Goal: Task Accomplishment & Management: Complete application form

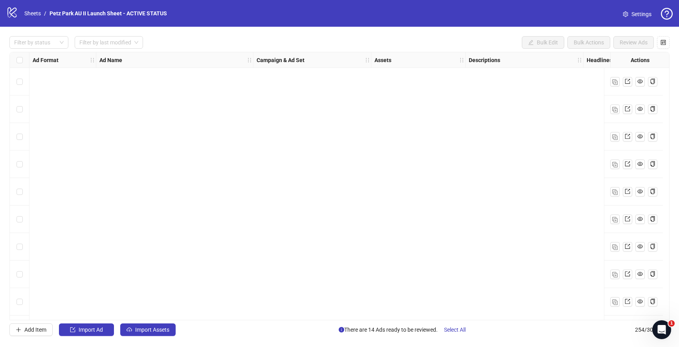
scroll to position [6743, 0]
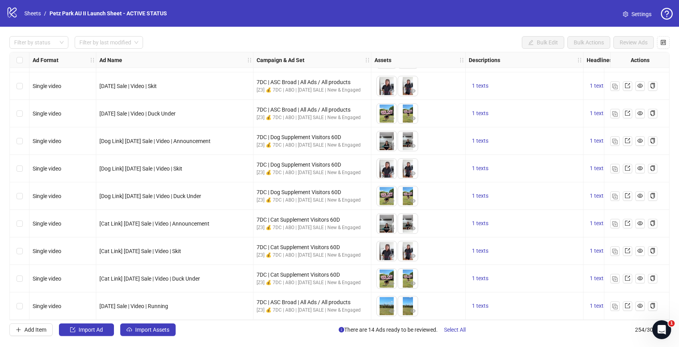
click at [27, 8] on div "logo/logo-mobile Sheets / Petz Park AU II Launch Sheet - ACTIVE STATUS" at bounding box center [88, 13] width 164 height 14
click at [27, 16] on link "Sheets" at bounding box center [33, 13] width 20 height 9
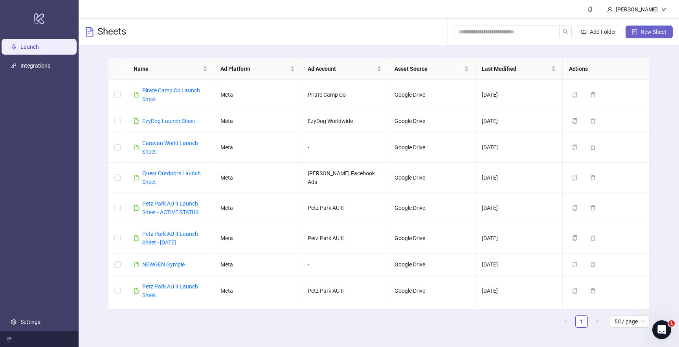
click at [654, 33] on span "New Sheet" at bounding box center [654, 32] width 26 height 6
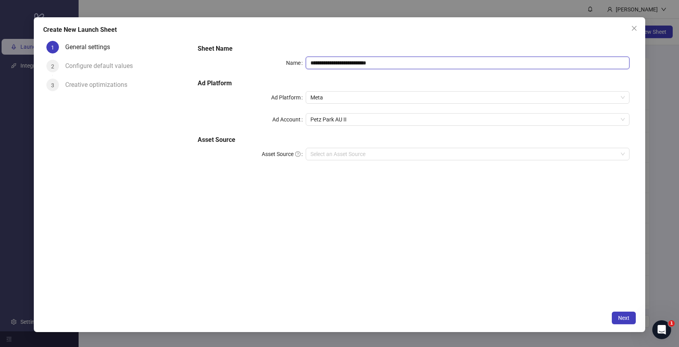
click at [367, 66] on input "**********" at bounding box center [468, 63] width 324 height 13
type input "*"
click at [362, 123] on span "Petz Park AU II" at bounding box center [468, 120] width 315 height 12
type input "**********"
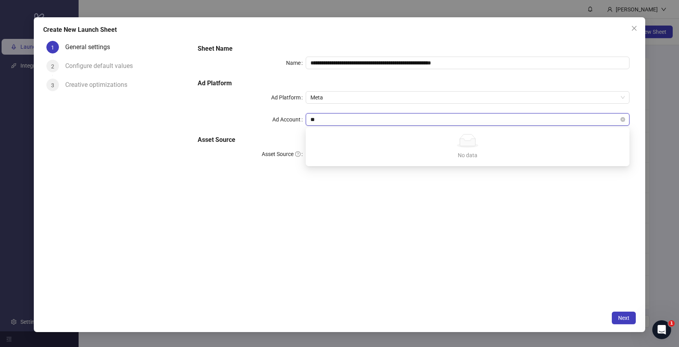
type input "*"
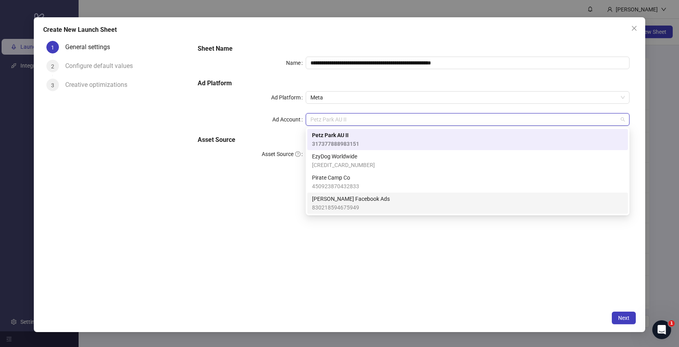
click at [289, 207] on div "**********" at bounding box center [413, 172] width 444 height 269
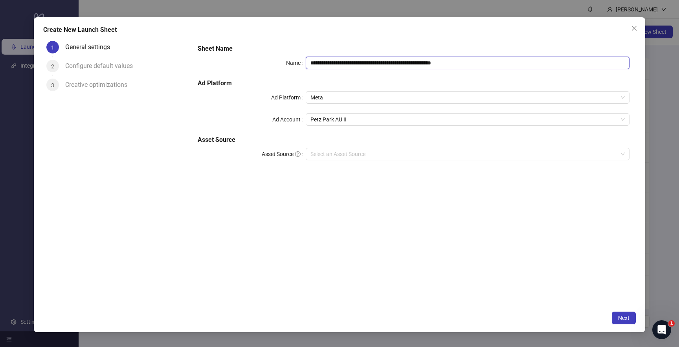
click at [510, 67] on input "**********" at bounding box center [468, 63] width 324 height 13
click at [630, 31] on span "Close" at bounding box center [634, 28] width 13 height 6
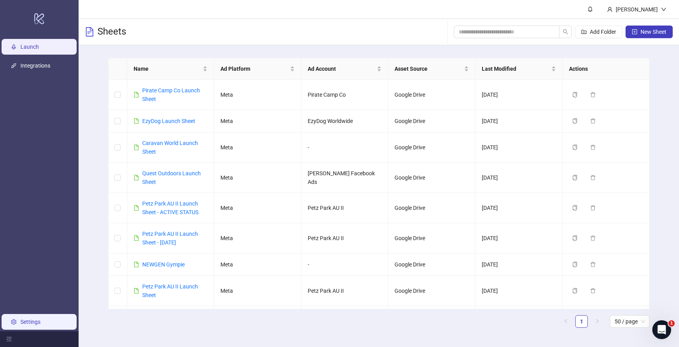
click at [38, 320] on link "Settings" at bounding box center [30, 322] width 20 height 6
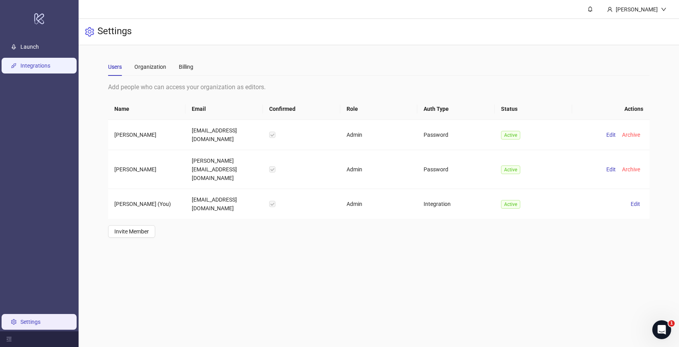
click at [50, 63] on link "Integrations" at bounding box center [35, 66] width 30 height 6
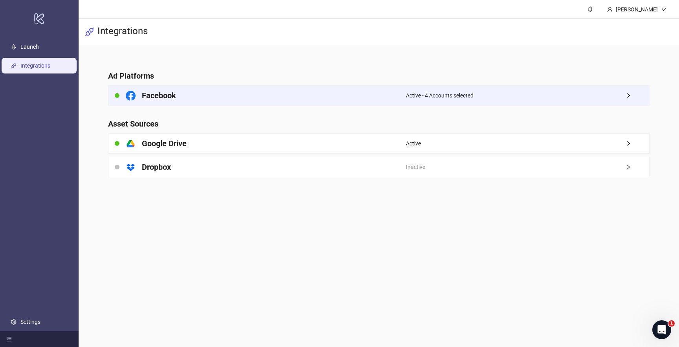
click at [569, 90] on div "Active - 4 Accounts selected" at bounding box center [527, 96] width 243 height 20
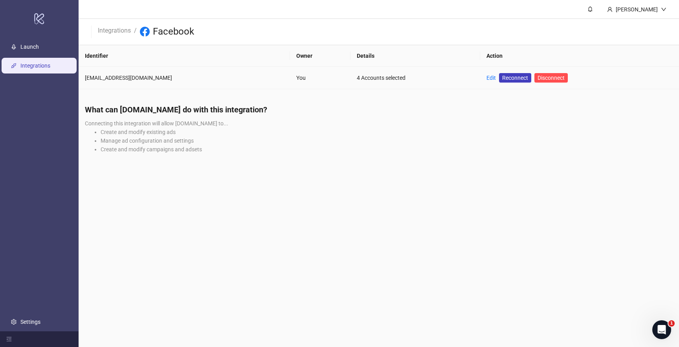
click at [481, 72] on td "Edit Reconnect Disconnect" at bounding box center [580, 78] width 199 height 22
click at [487, 77] on div "Edit Reconnect Disconnect" at bounding box center [527, 77] width 81 height 9
click at [487, 77] on link "Edit" at bounding box center [491, 78] width 9 height 6
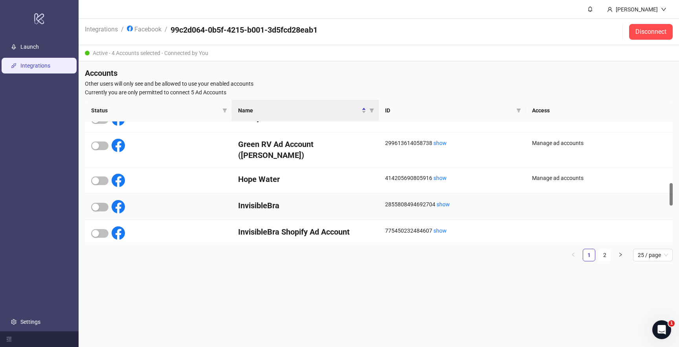
scroll to position [320, 0]
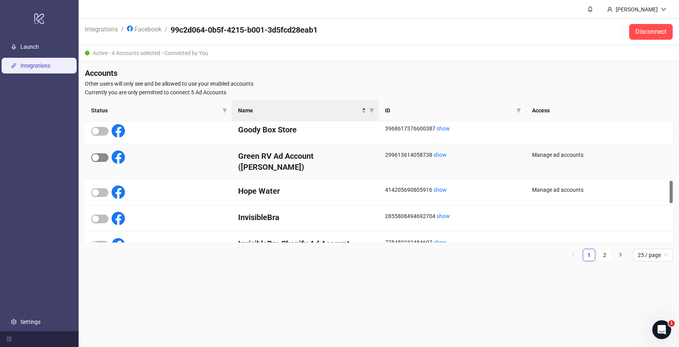
click at [97, 156] on div "button" at bounding box center [95, 157] width 7 height 7
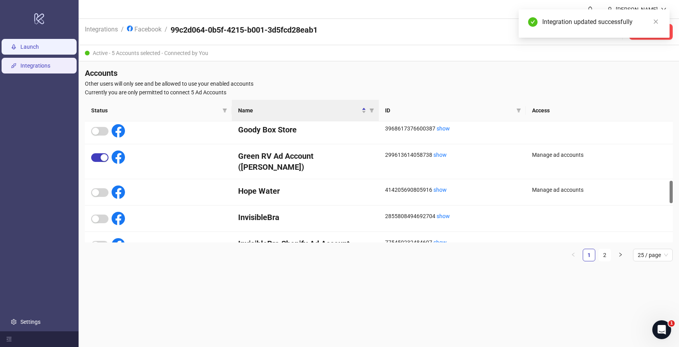
click at [39, 44] on link "Launch" at bounding box center [29, 47] width 18 height 6
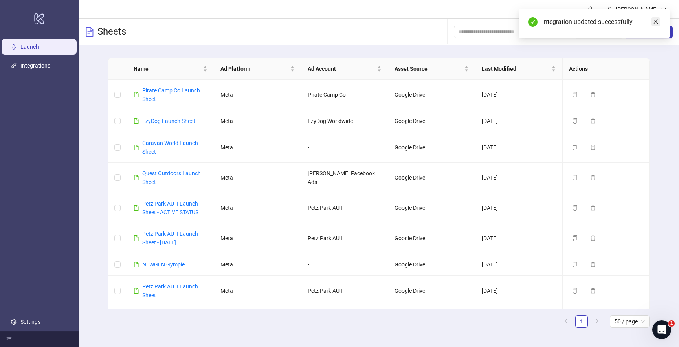
click at [656, 25] on link "Close" at bounding box center [656, 21] width 9 height 9
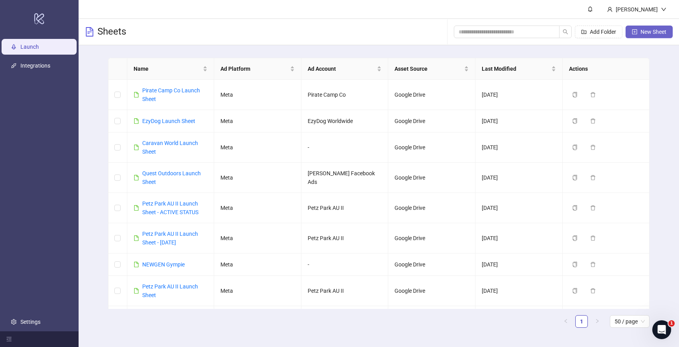
click at [642, 31] on span "New Sheet" at bounding box center [654, 32] width 26 height 6
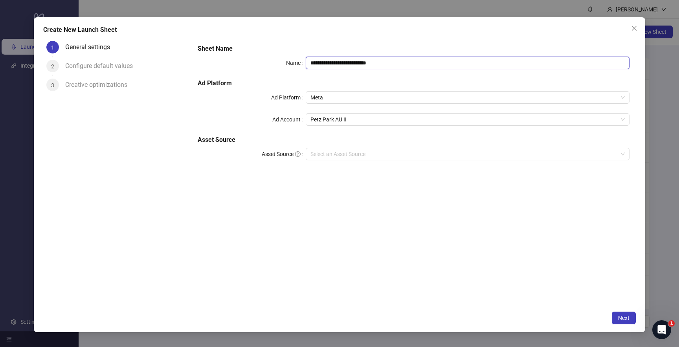
click at [387, 64] on input "**********" at bounding box center [468, 63] width 324 height 13
paste input "**********"
click at [366, 116] on span "Petz Park AU II" at bounding box center [468, 120] width 315 height 12
type input "**********"
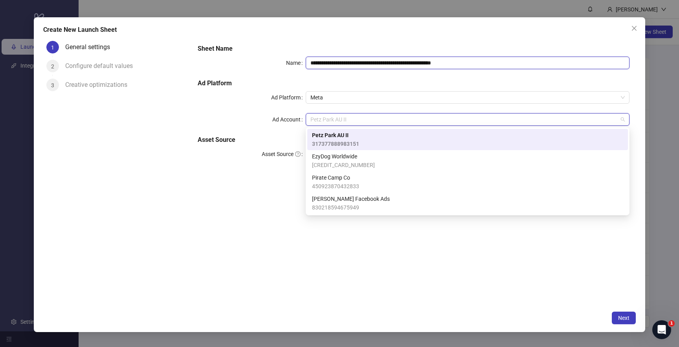
click at [376, 61] on input "**********" at bounding box center [468, 63] width 324 height 13
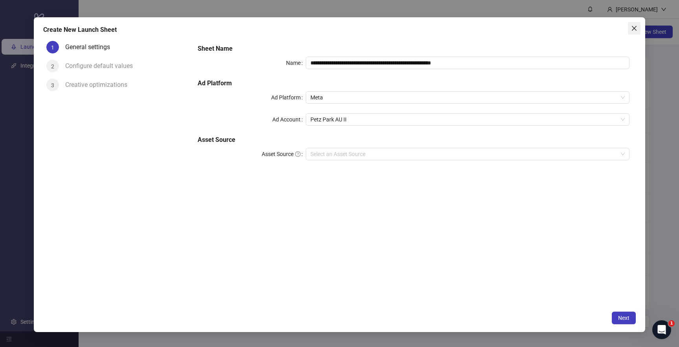
click at [635, 30] on icon "close" at bounding box center [635, 28] width 6 height 6
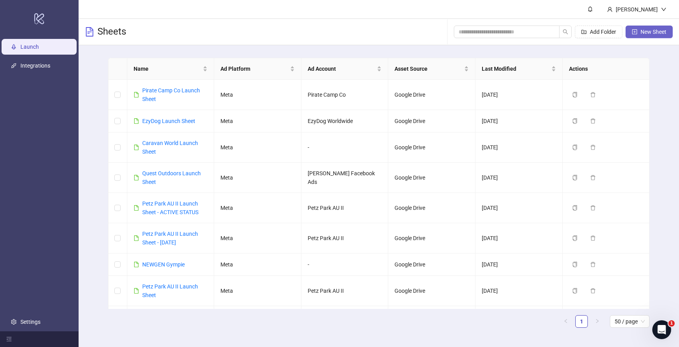
click at [648, 37] on button "New Sheet" at bounding box center [649, 32] width 47 height 13
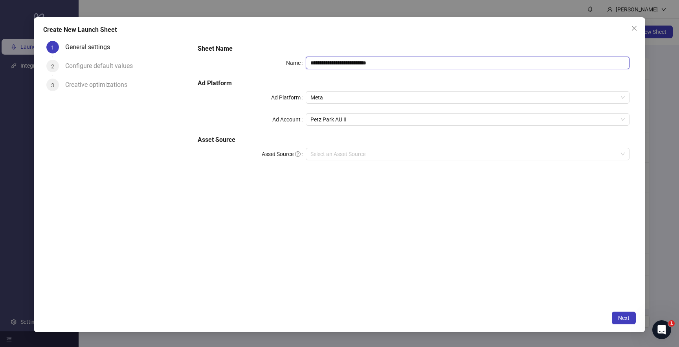
click at [364, 64] on input "**********" at bounding box center [468, 63] width 324 height 13
paste input "**********"
click at [339, 121] on span "Petz Park AU II" at bounding box center [468, 120] width 315 height 12
type input "**********"
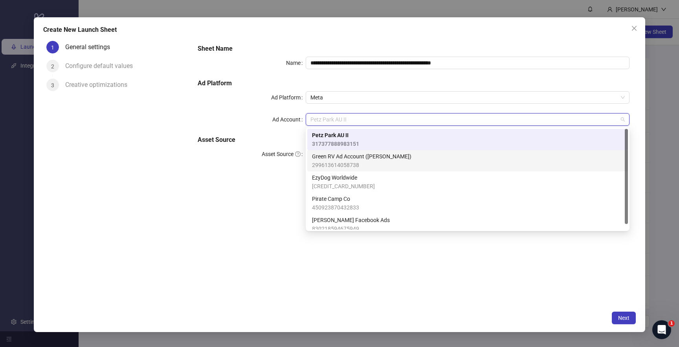
click at [340, 153] on span "Green RV Ad Account ([PERSON_NAME])" at bounding box center [361, 156] width 99 height 9
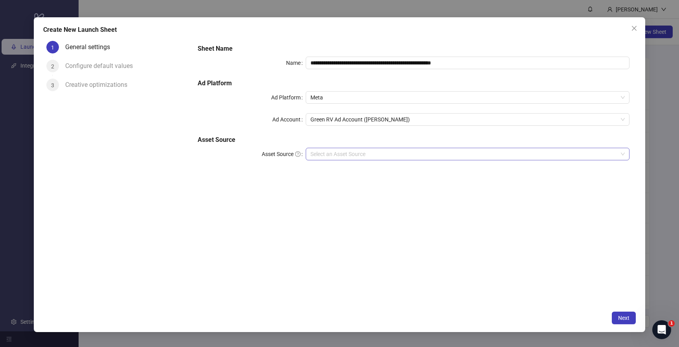
click at [343, 150] on input "Asset Source" at bounding box center [464, 154] width 307 height 12
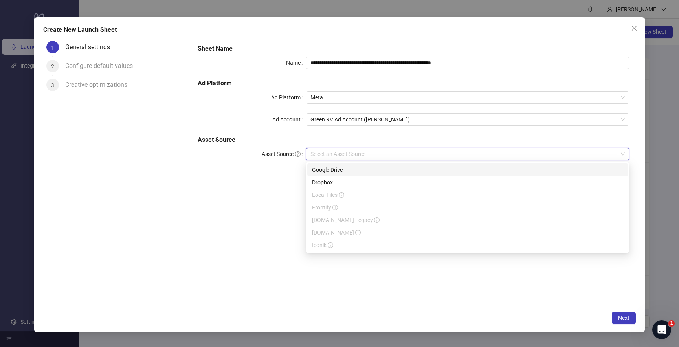
click at [321, 167] on div "Google Drive" at bounding box center [467, 170] width 311 height 9
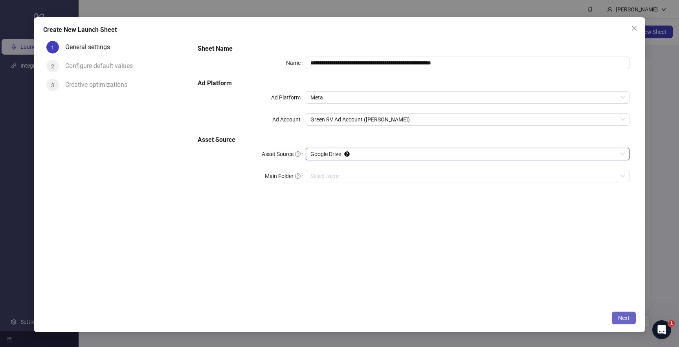
click at [627, 316] on span "Next" at bounding box center [624, 318] width 11 height 6
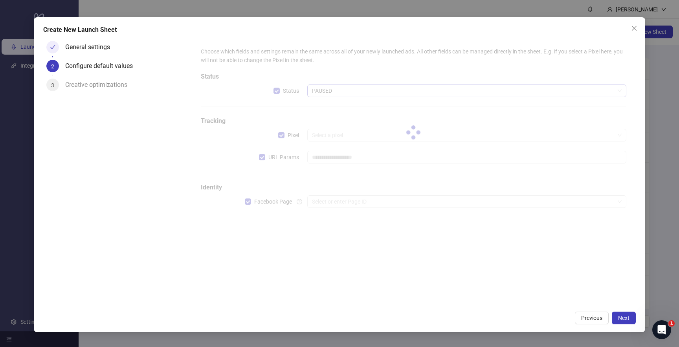
type input "**********"
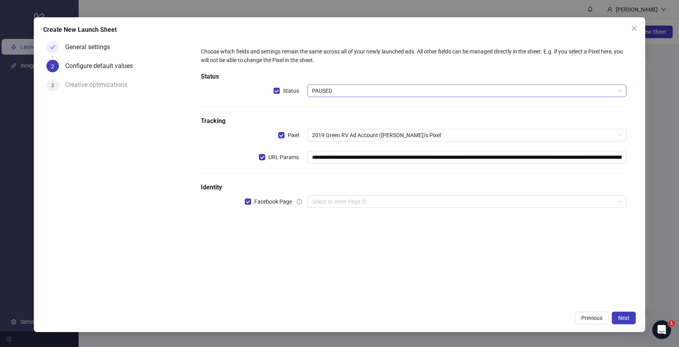
click at [324, 89] on span "PAUSED" at bounding box center [467, 91] width 310 height 12
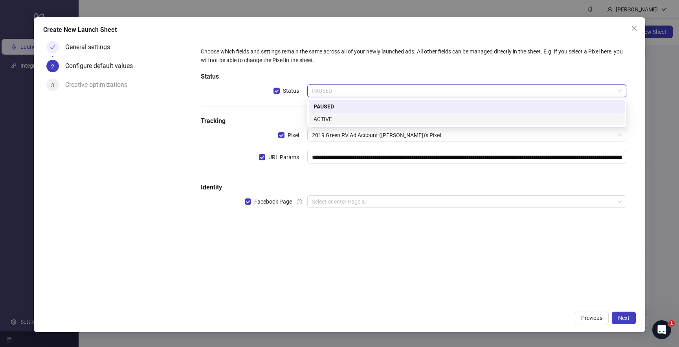
click at [326, 115] on div "ACTIVE" at bounding box center [467, 119] width 307 height 9
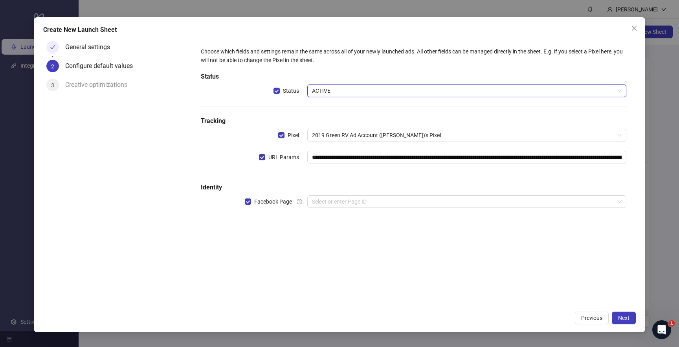
click at [293, 119] on h5 "Tracking" at bounding box center [413, 120] width 425 height 9
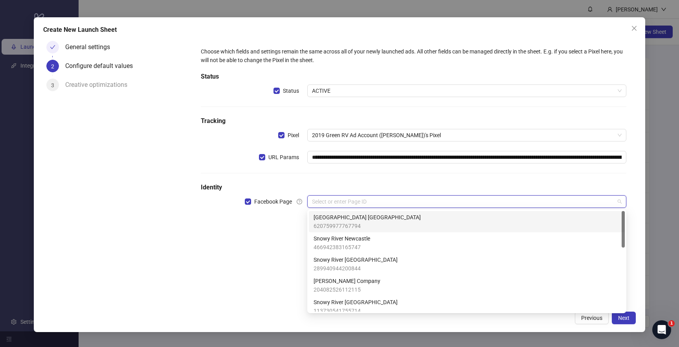
click at [348, 200] on input "search" at bounding box center [463, 202] width 303 height 12
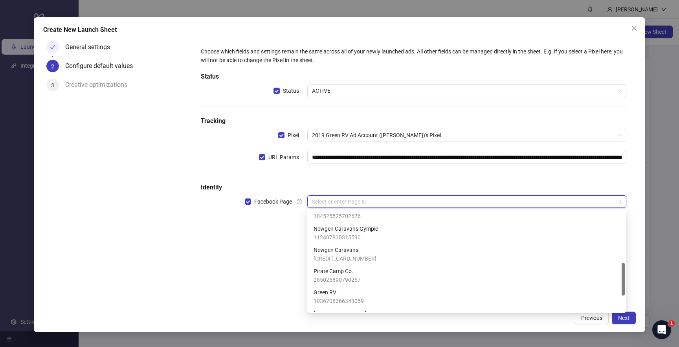
scroll to position [190, 0]
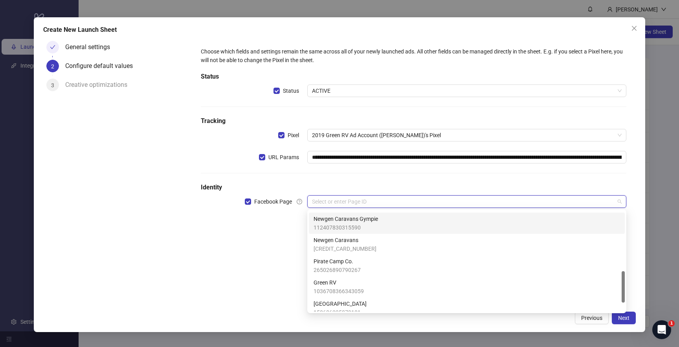
click at [357, 228] on span "112407830315590" at bounding box center [346, 227] width 64 height 9
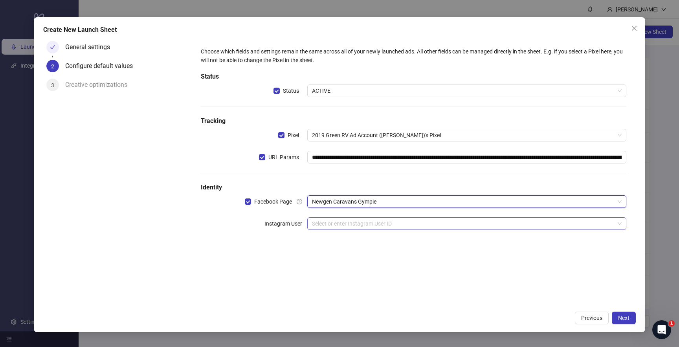
click at [414, 224] on input "search" at bounding box center [463, 224] width 303 height 12
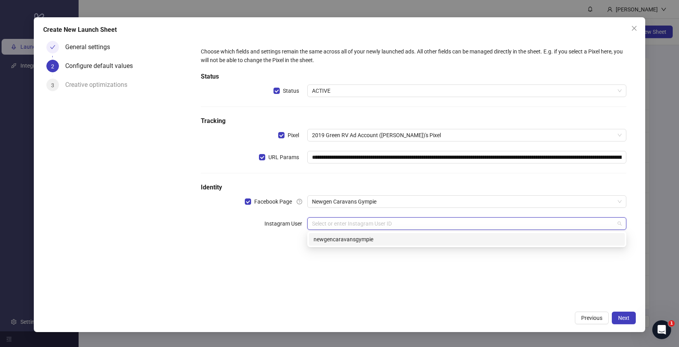
click at [409, 234] on div "newgencaravansgympie" at bounding box center [467, 239] width 316 height 13
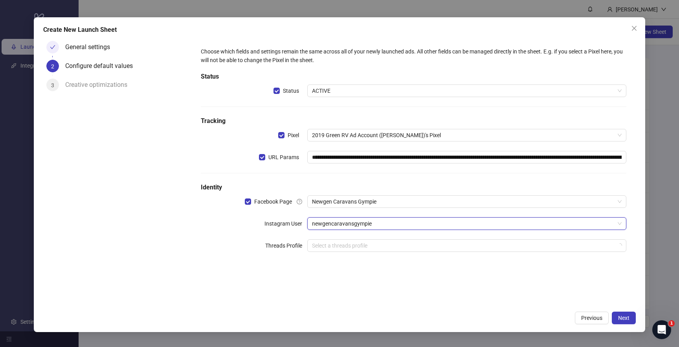
click at [450, 285] on div "**********" at bounding box center [413, 172] width 444 height 269
click at [542, 253] on div "**********" at bounding box center [414, 154] width 432 height 221
click at [533, 249] on input "search" at bounding box center [463, 246] width 303 height 12
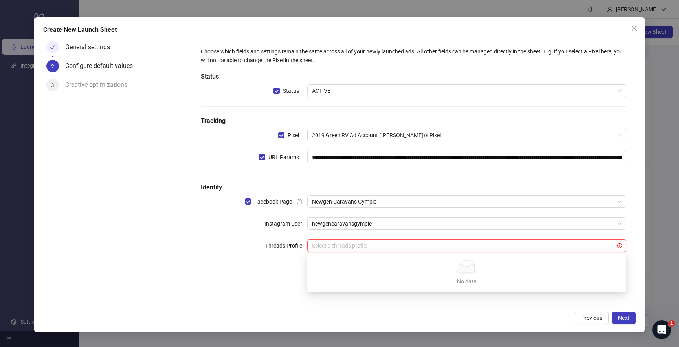
click at [521, 268] on div "No data" at bounding box center [467, 267] width 300 height 14
click at [508, 330] on div "**********" at bounding box center [339, 174] width 611 height 315
click at [617, 317] on button "Next" at bounding box center [624, 318] width 24 height 13
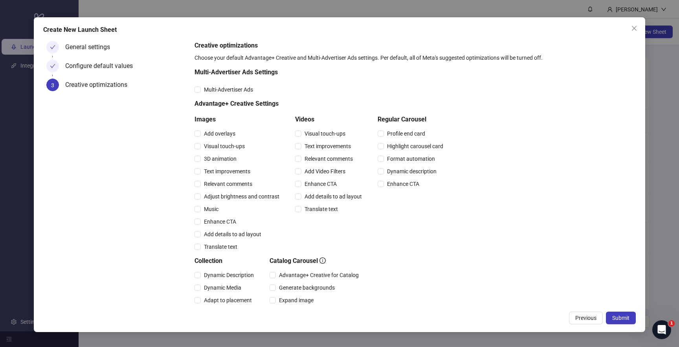
click at [617, 311] on div "Create New Launch Sheet General settings Configure default values 3 Creative op…" at bounding box center [339, 174] width 611 height 315
click at [617, 315] on span "Submit" at bounding box center [621, 318] width 17 height 6
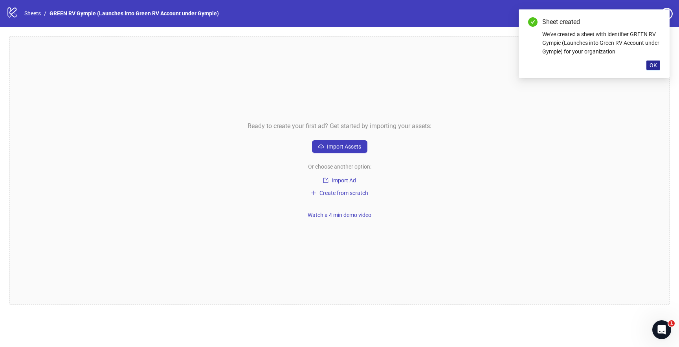
click at [653, 67] on span "OK" at bounding box center [653, 65] width 7 height 6
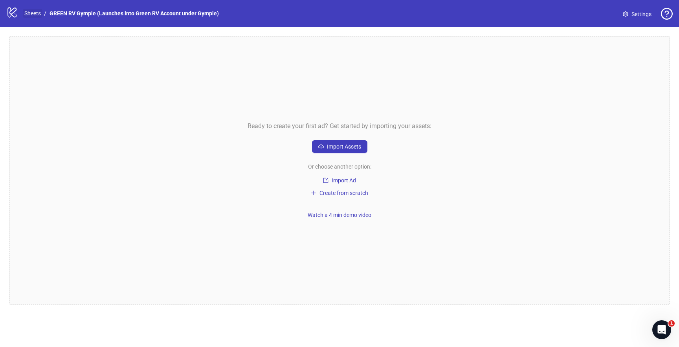
click at [33, 12] on link "Sheets" at bounding box center [33, 13] width 20 height 9
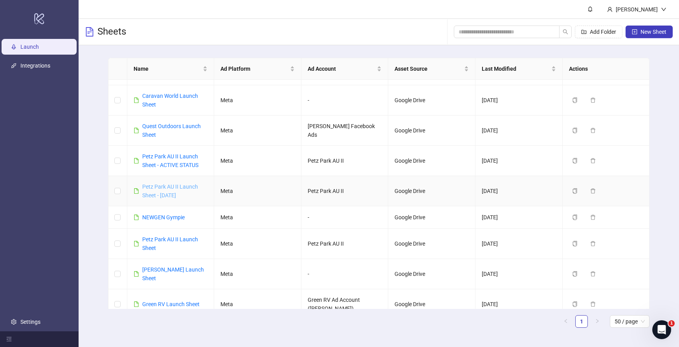
scroll to position [89, 0]
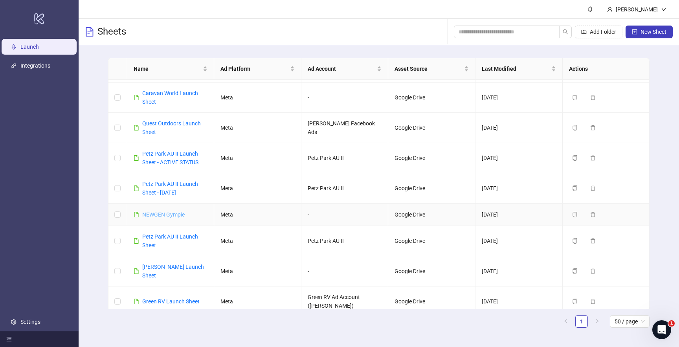
click at [173, 216] on link "NEWGEN Gympie" at bounding box center [163, 215] width 42 height 6
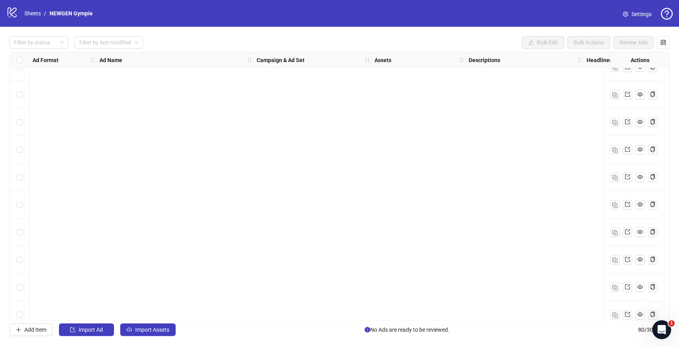
scroll to position [1953, 0]
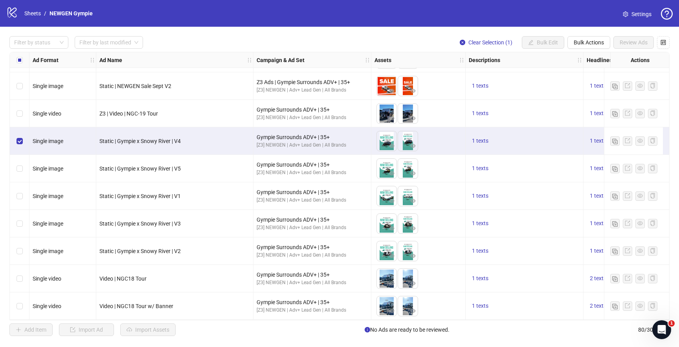
click at [20, 170] on div "Select row 75" at bounding box center [20, 169] width 20 height 28
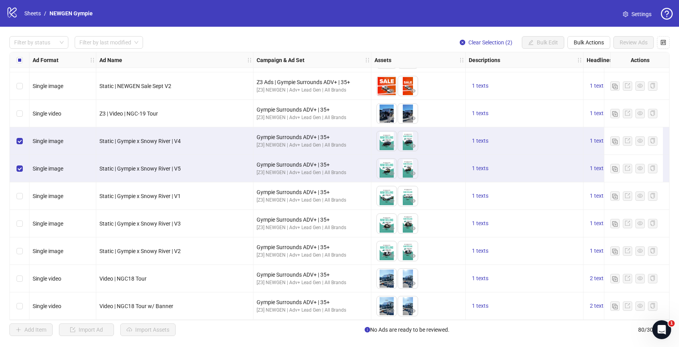
click at [22, 195] on div "Select row 76" at bounding box center [20, 196] width 20 height 28
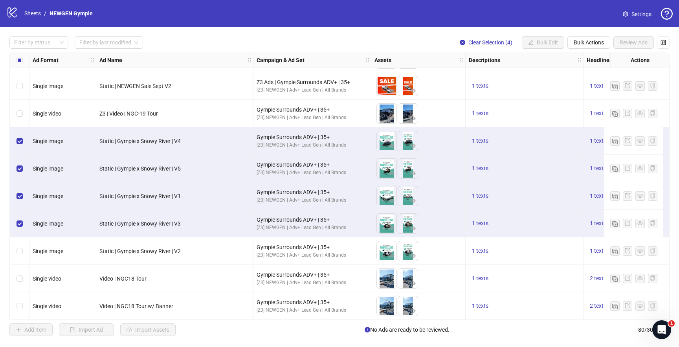
click at [21, 243] on div "Select row 78" at bounding box center [20, 252] width 20 height 28
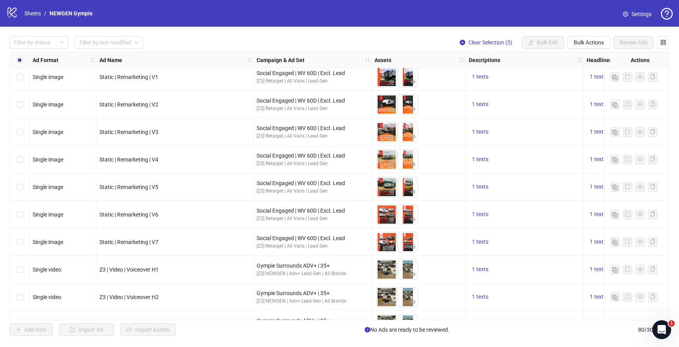
scroll to position [157, 0]
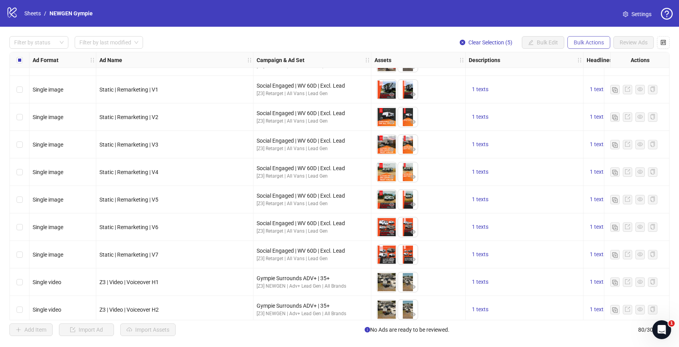
click at [580, 39] on span "Bulk Actions" at bounding box center [589, 42] width 30 height 6
click at [585, 96] on span "Copy to another sheet" at bounding box center [600, 96] width 54 height 9
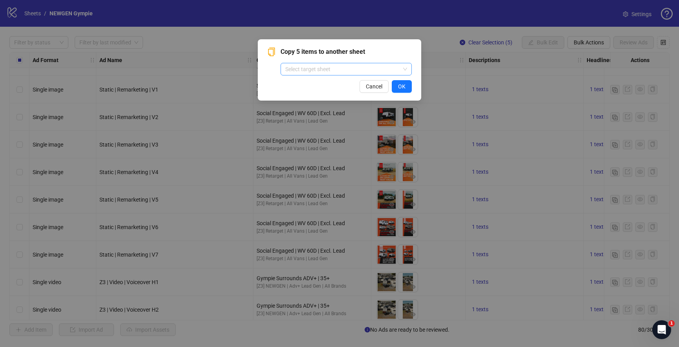
click at [334, 72] on input "search" at bounding box center [342, 69] width 115 height 12
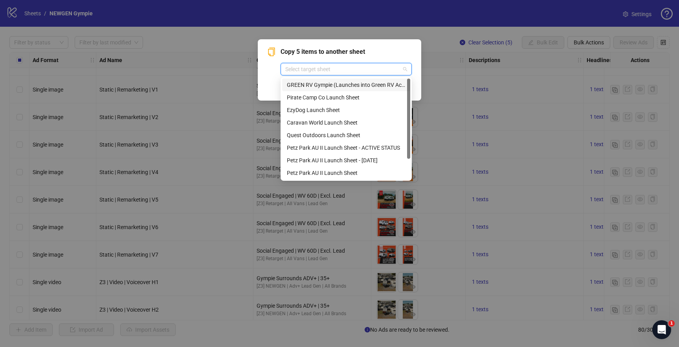
click at [332, 83] on div "GREEN RV Gympie (Launches into Green RV Account under Gympie)" at bounding box center [346, 85] width 119 height 9
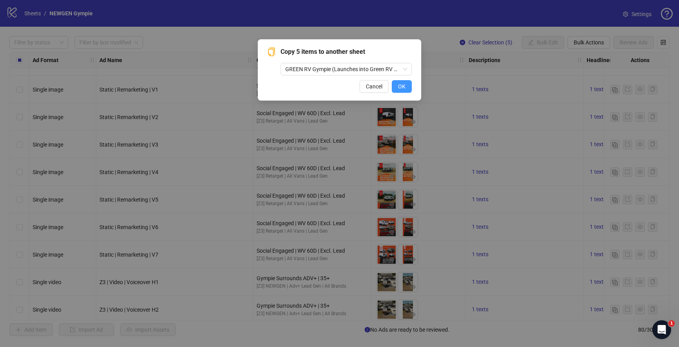
click at [405, 85] on span "OK" at bounding box center [401, 86] width 7 height 6
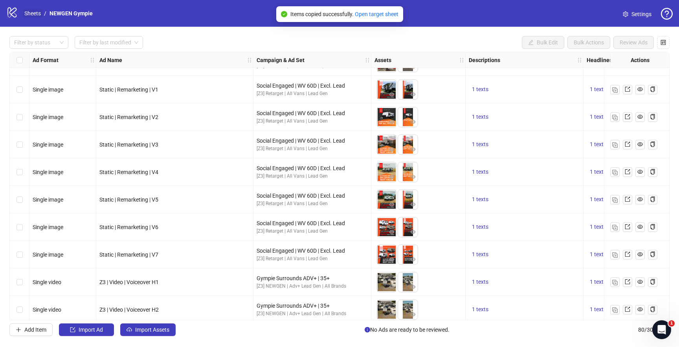
click at [35, 10] on link "Sheets" at bounding box center [33, 13] width 20 height 9
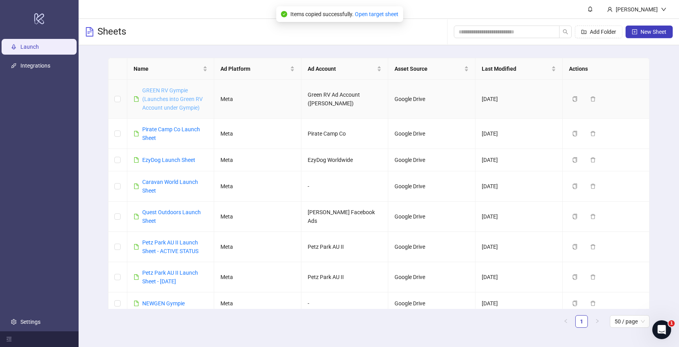
click at [187, 106] on link "GREEN RV Gympie (Launches into Green RV Account under Gympie)" at bounding box center [172, 99] width 61 height 24
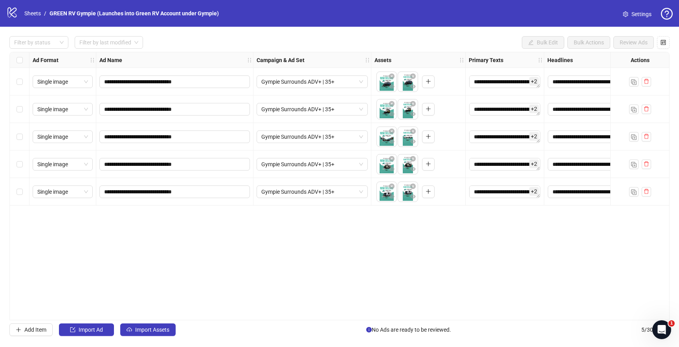
click at [223, 252] on div "**********" at bounding box center [339, 186] width 661 height 269
click at [288, 40] on div "Filter by status Filter by last modified Bulk Edit Bulk Actions Review Ads" at bounding box center [339, 42] width 661 height 13
click at [20, 64] on div "Select all rows" at bounding box center [20, 60] width 20 height 16
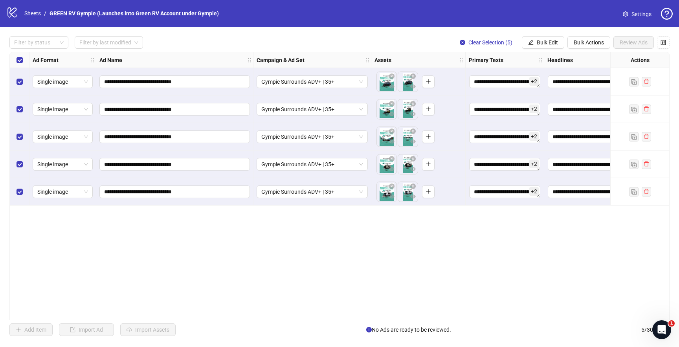
click at [550, 32] on div "**********" at bounding box center [339, 186] width 679 height 319
click at [550, 52] on div "Headlines" at bounding box center [604, 60] width 118 height 16
click at [553, 46] on button "Bulk Edit" at bounding box center [543, 42] width 42 height 13
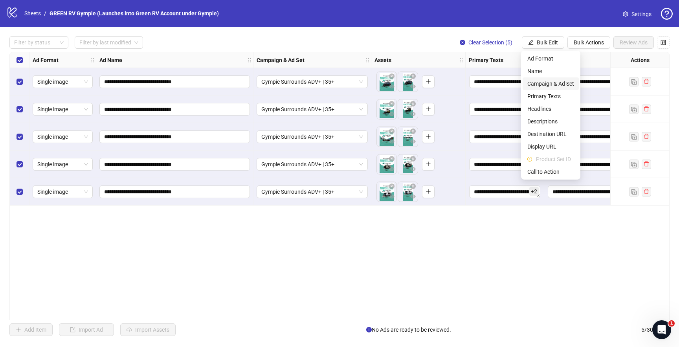
click at [551, 82] on span "Campaign & Ad Set" at bounding box center [551, 83] width 47 height 9
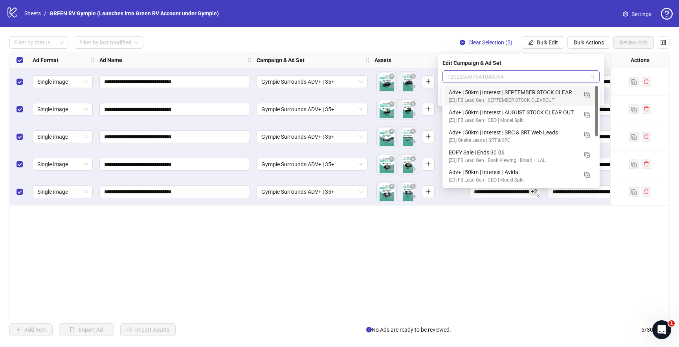
click at [505, 79] on span "120225537641040064" at bounding box center [521, 77] width 148 height 12
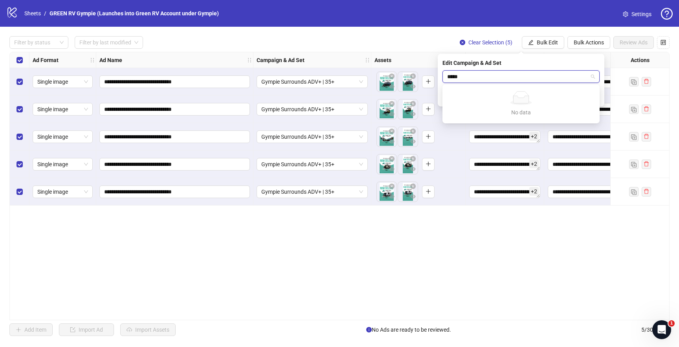
type input "******"
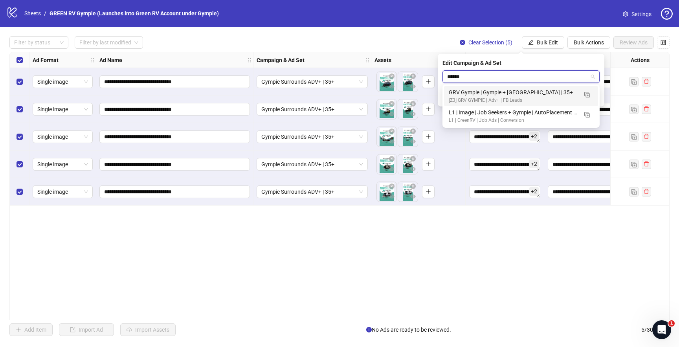
click at [501, 103] on div "[Z3] GRV GYMPIE | Adv+ | FB Leads" at bounding box center [513, 100] width 129 height 7
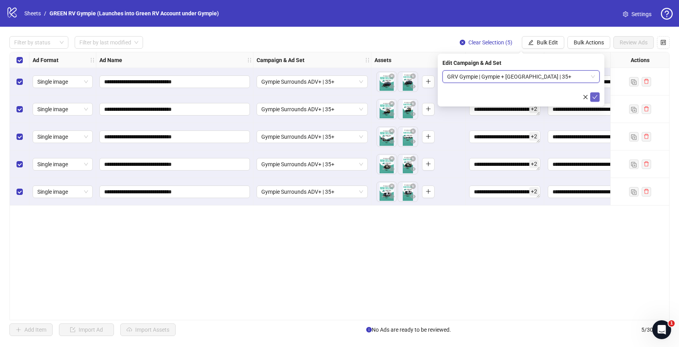
click at [597, 99] on icon "check" at bounding box center [596, 97] width 6 height 6
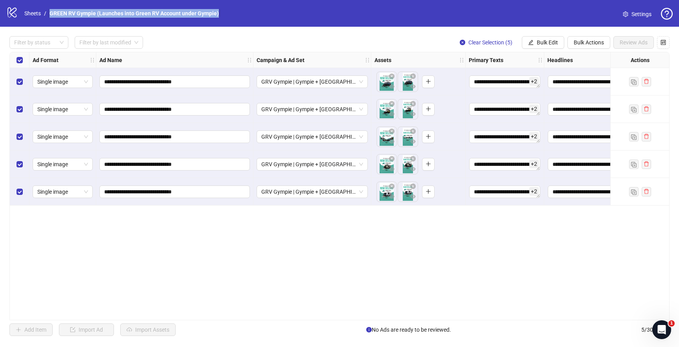
drag, startPoint x: 220, startPoint y: 10, endPoint x: 51, endPoint y: 15, distance: 169.2
click at [51, 14] on nav "Sheets / GREEN RV Gympie (Launches into Green RV Account under Gympie)" at bounding box center [121, 13] width 201 height 9
copy link "GREEN RV Gympie (Launches into Green RV Account under Gympie)"
click at [26, 16] on link "Sheets" at bounding box center [33, 13] width 20 height 9
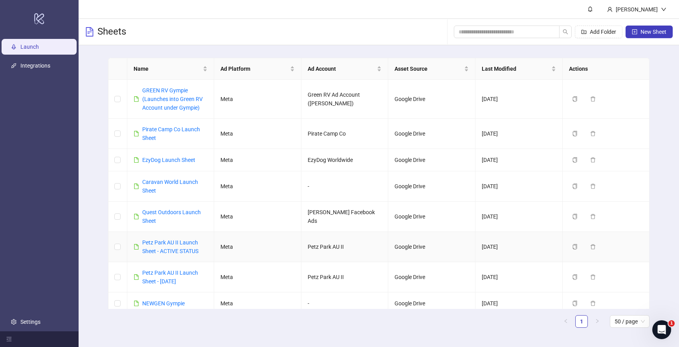
click at [159, 247] on div "Petz Park AU II Launch Sheet - ACTIVE STATUS" at bounding box center [175, 246] width 66 height 17
click at [161, 251] on link "Petz Park AU II Launch Sheet - ACTIVE STATUS" at bounding box center [170, 246] width 56 height 15
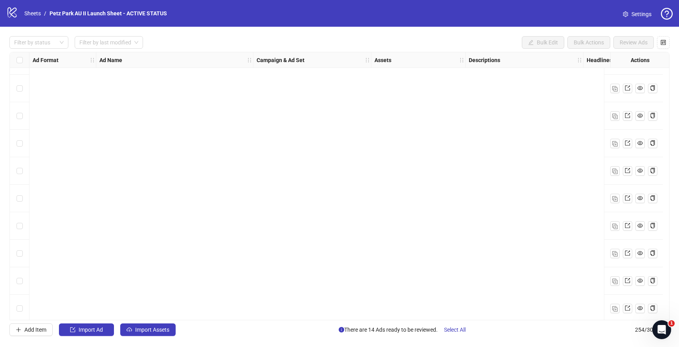
scroll to position [6743, 0]
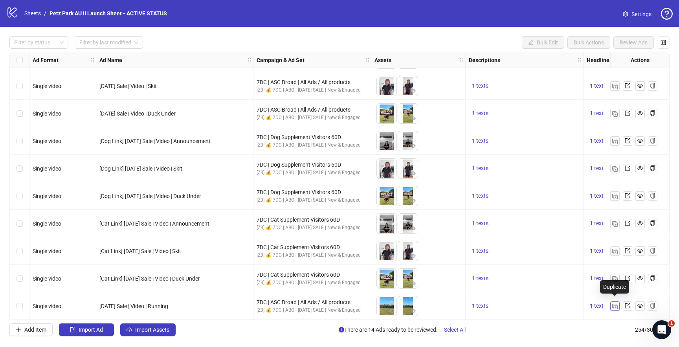
click at [613, 304] on img "button" at bounding box center [616, 307] width 6 height 6
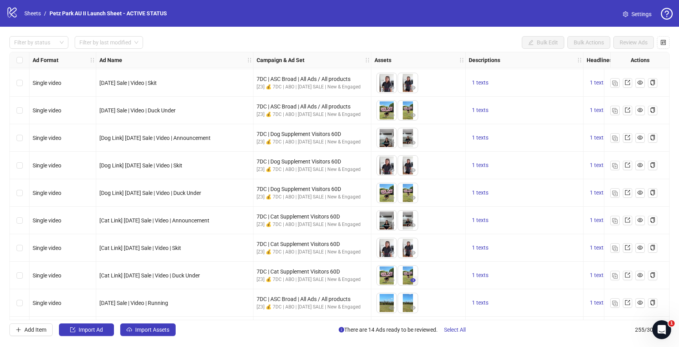
scroll to position [6770, 0]
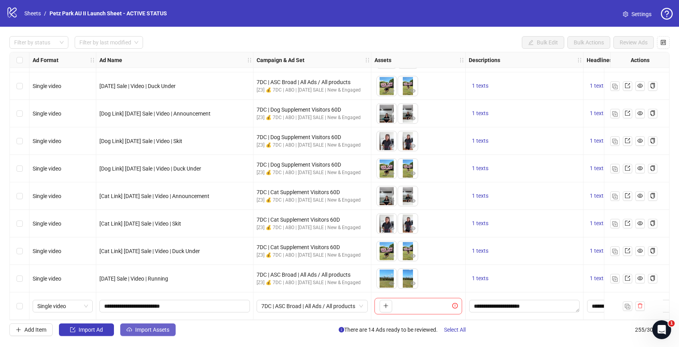
click at [161, 330] on span "Import Assets" at bounding box center [152, 330] width 34 height 6
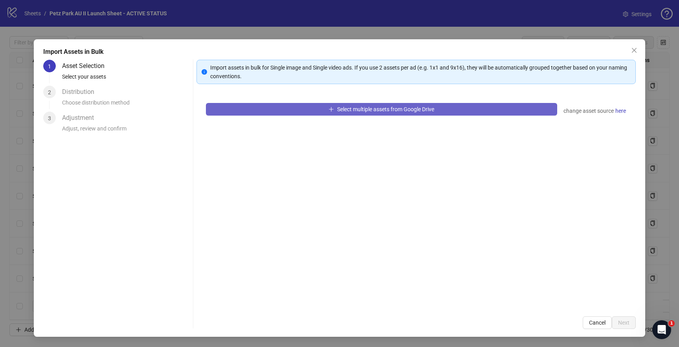
click at [356, 112] on button "Select multiple assets from Google Drive" at bounding box center [382, 109] width 352 height 13
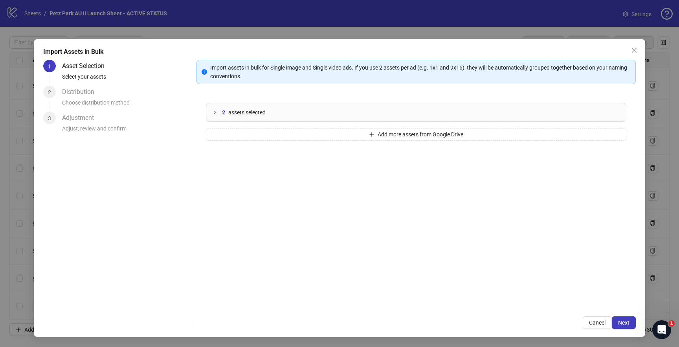
click at [626, 316] on div "Import assets in bulk for Single image and Single video ads. If you use 2 asset…" at bounding box center [417, 194] width 440 height 269
click at [625, 320] on span "Next" at bounding box center [624, 323] width 11 height 6
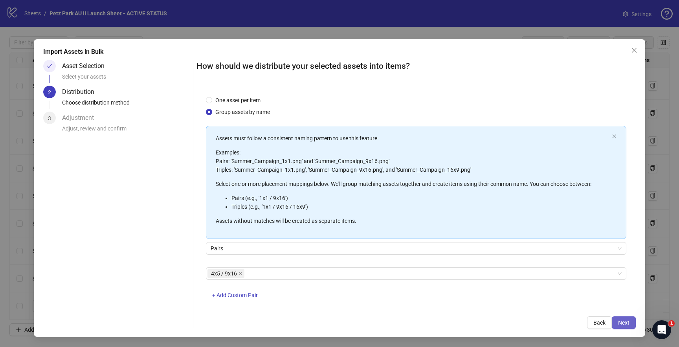
click at [621, 324] on span "Next" at bounding box center [624, 323] width 11 height 6
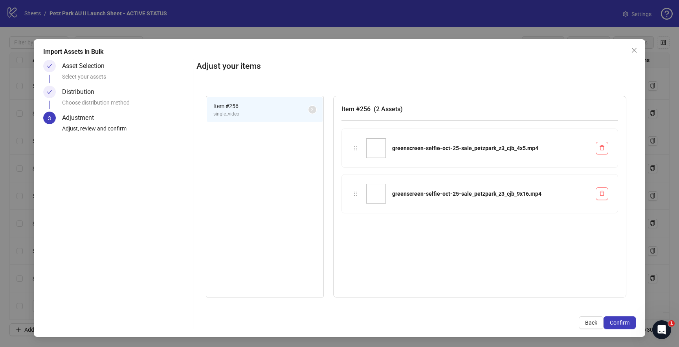
click at [621, 324] on span "Confirm" at bounding box center [620, 323] width 20 height 6
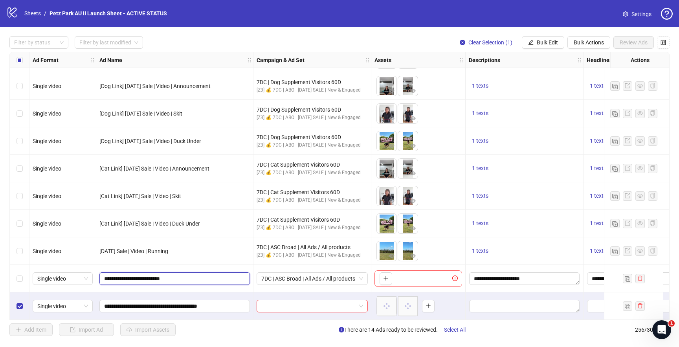
click at [177, 277] on input "**********" at bounding box center [174, 278] width 140 height 9
click at [177, 302] on input "**********" at bounding box center [174, 306] width 140 height 9
paste input "text"
drag, startPoint x: 180, startPoint y: 305, endPoint x: 157, endPoint y: 305, distance: 24.0
click at [157, 305] on input "**********" at bounding box center [174, 306] width 140 height 9
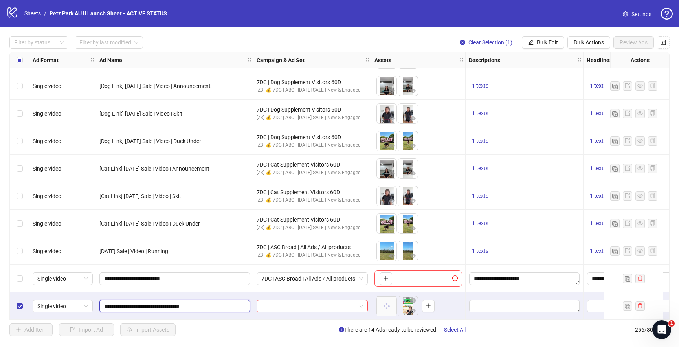
type input "**********"
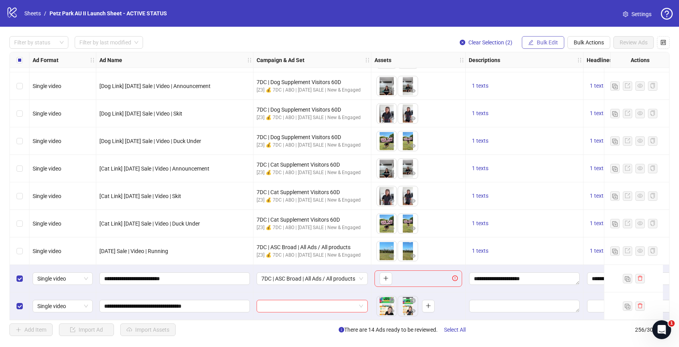
click at [538, 41] on span "Bulk Edit" at bounding box center [547, 42] width 21 height 6
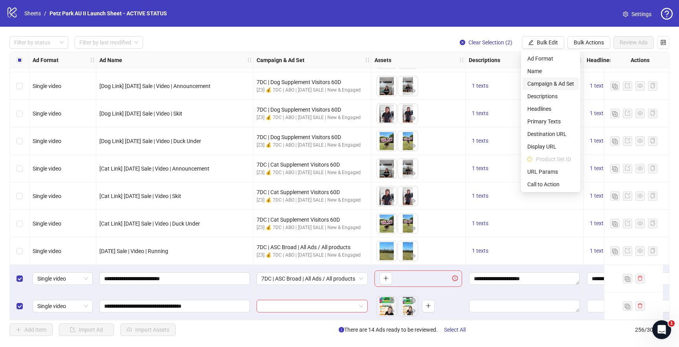
click at [550, 87] on span "Campaign & Ad Set" at bounding box center [551, 83] width 47 height 9
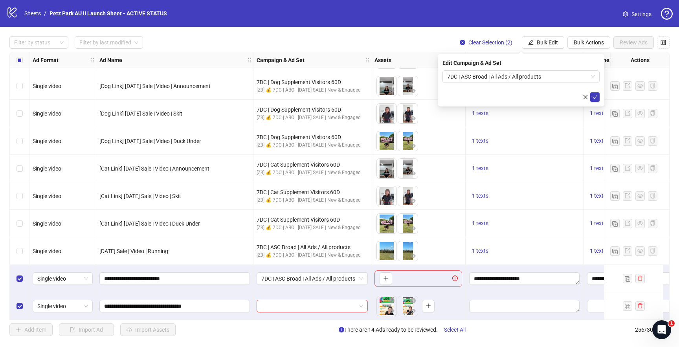
click at [600, 98] on div "Edit Campaign & Ad Set 7DC | ASC Broad | All Ads / All products" at bounding box center [521, 80] width 167 height 53
click at [598, 98] on icon "check" at bounding box center [596, 97] width 6 height 6
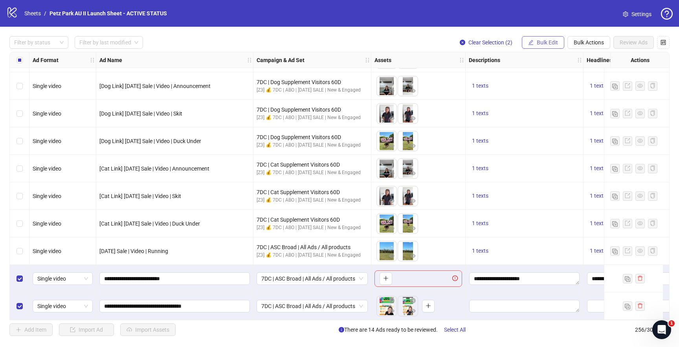
click at [552, 43] on span "Bulk Edit" at bounding box center [547, 42] width 21 height 6
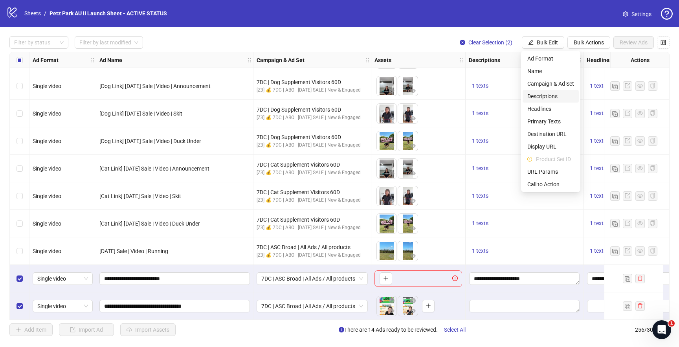
click at [551, 94] on span "Descriptions" at bounding box center [551, 96] width 47 height 9
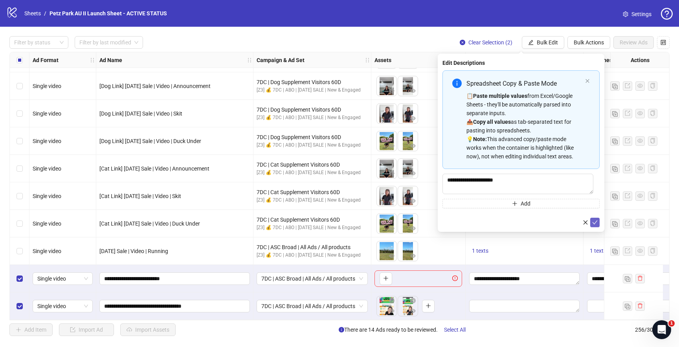
click at [594, 223] on icon "check" at bounding box center [596, 223] width 6 height 6
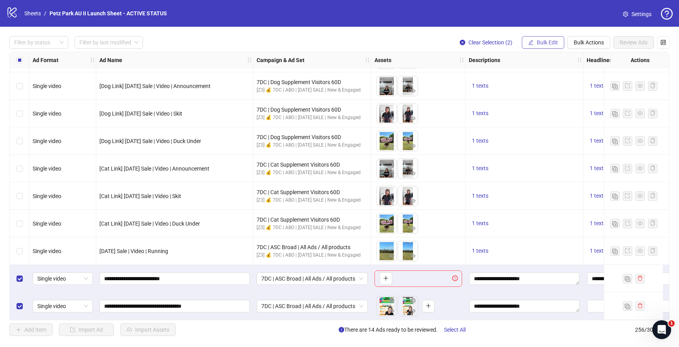
click at [543, 42] on span "Bulk Edit" at bounding box center [547, 42] width 21 height 6
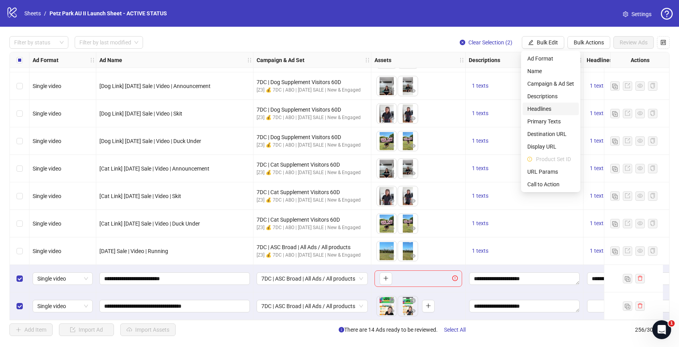
click at [541, 108] on span "Headlines" at bounding box center [551, 109] width 47 height 9
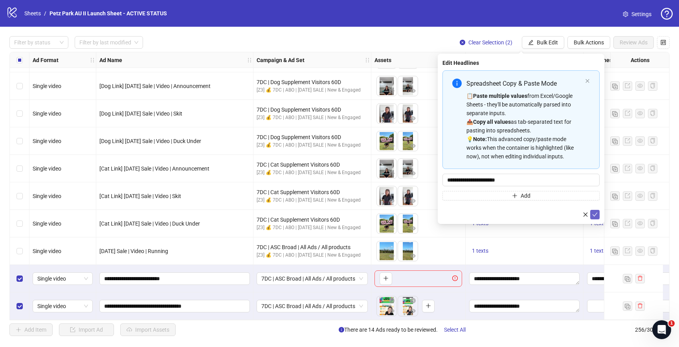
click at [597, 216] on icon "check" at bounding box center [596, 215] width 6 height 6
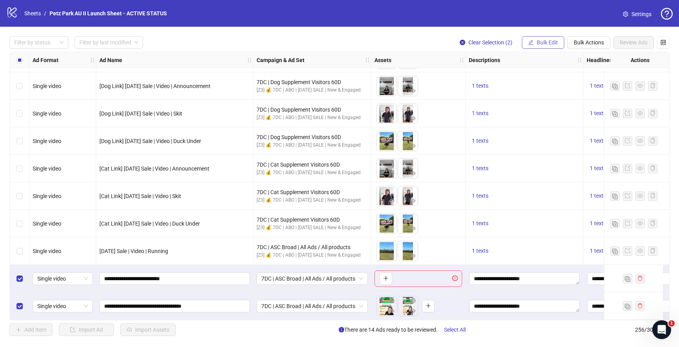
click at [541, 42] on span "Bulk Edit" at bounding box center [547, 42] width 21 height 6
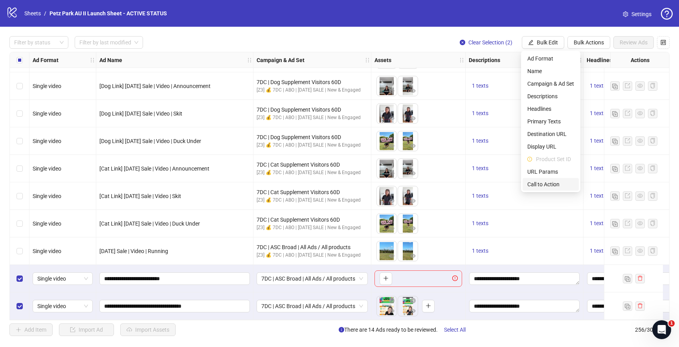
click at [549, 185] on span "Call to Action" at bounding box center [551, 184] width 47 height 9
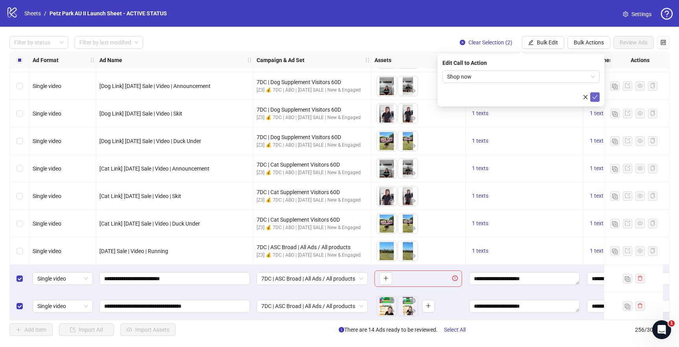
click at [592, 96] on button "submit" at bounding box center [595, 96] width 9 height 9
click at [552, 43] on span "Bulk Edit" at bounding box center [547, 42] width 21 height 6
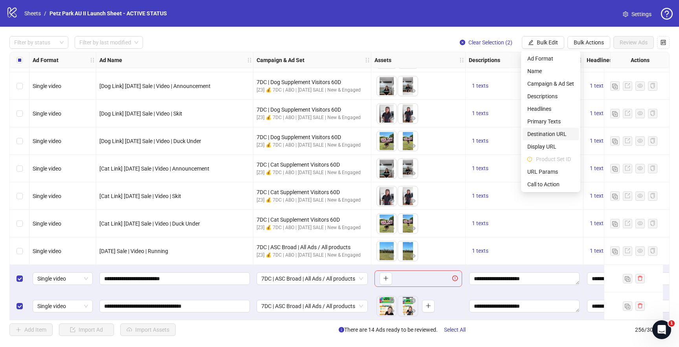
click at [548, 132] on span "Destination URL" at bounding box center [551, 134] width 47 height 9
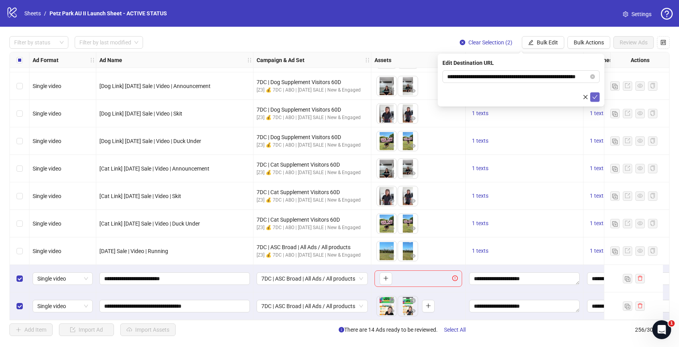
click at [593, 97] on icon "check" at bounding box center [596, 97] width 6 height 6
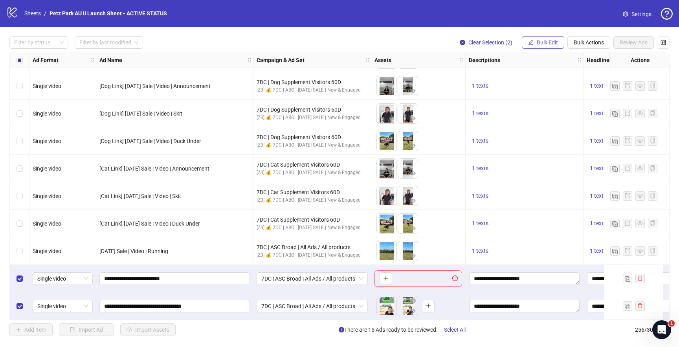
click at [550, 43] on span "Bulk Edit" at bounding box center [547, 42] width 21 height 6
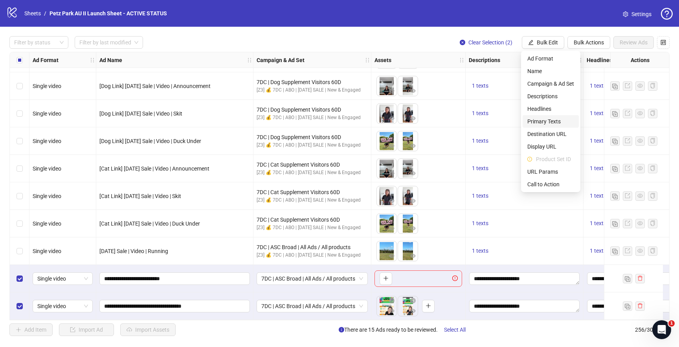
click at [552, 120] on span "Primary Texts" at bounding box center [551, 121] width 47 height 9
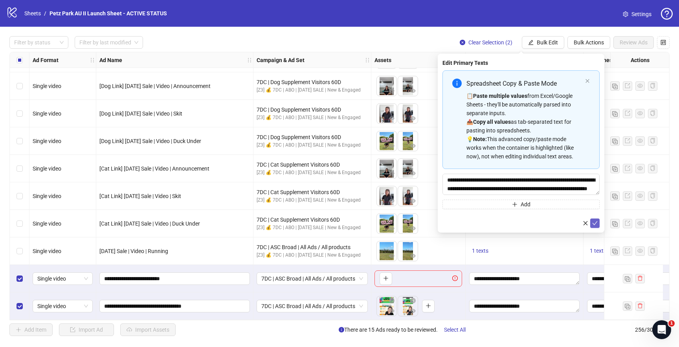
click at [596, 222] on icon "check" at bounding box center [596, 224] width 6 height 6
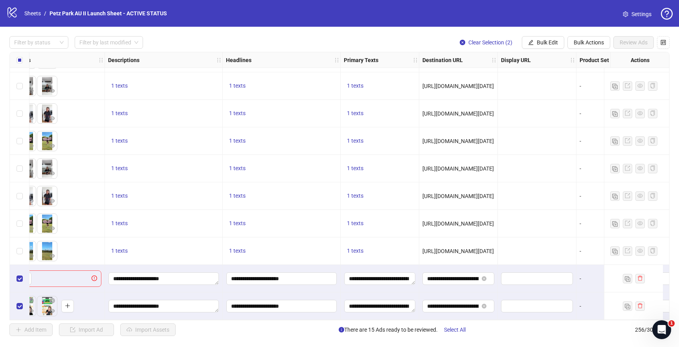
scroll to position [6798, 358]
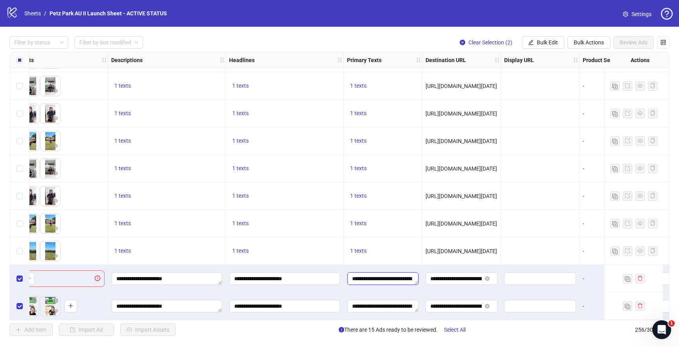
click at [394, 280] on textarea "**********" at bounding box center [383, 279] width 71 height 13
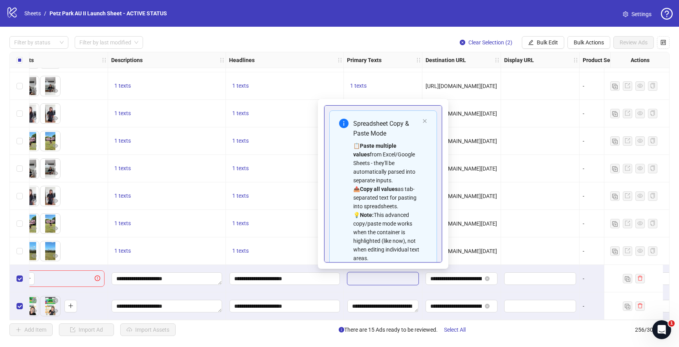
scroll to position [53, 0]
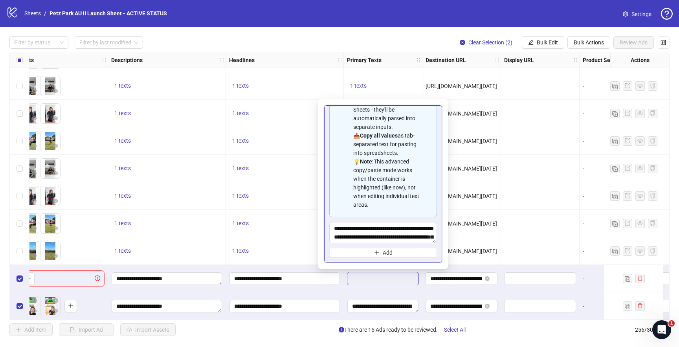
click at [394, 293] on div "**********" at bounding box center [383, 307] width 79 height 28
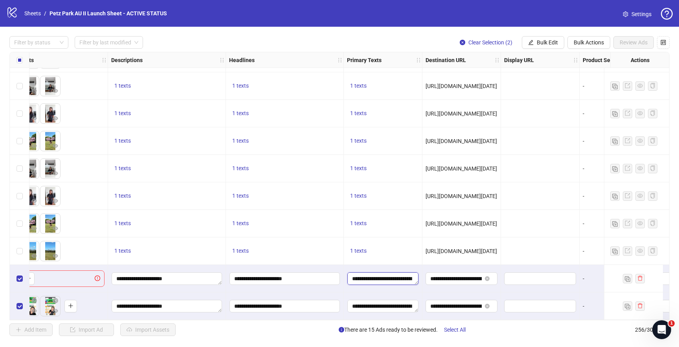
click at [394, 280] on textarea "**********" at bounding box center [383, 279] width 71 height 13
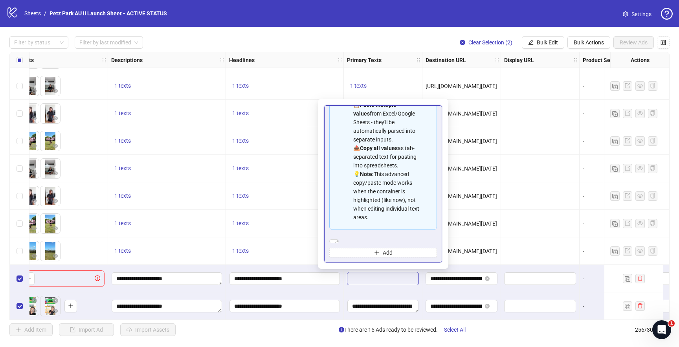
click at [389, 287] on div "**********" at bounding box center [383, 279] width 79 height 28
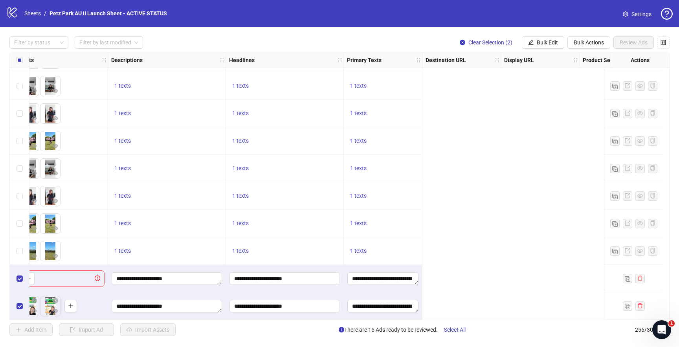
scroll to position [6798, 0]
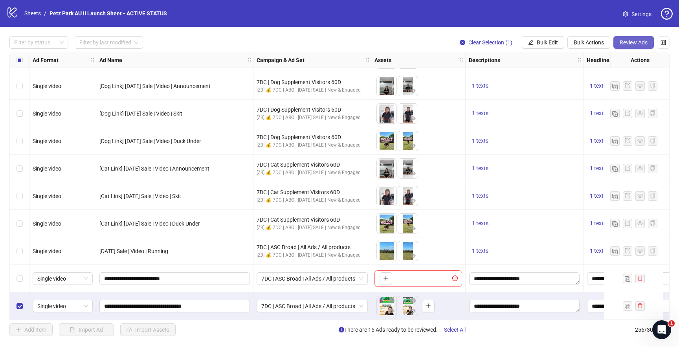
click at [623, 44] on span "Review Ads" at bounding box center [634, 42] width 28 height 6
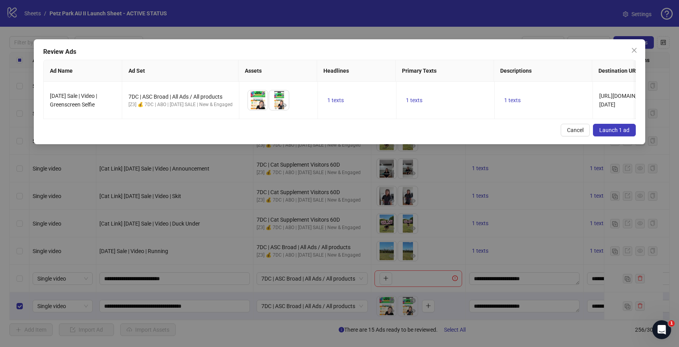
click at [608, 130] on span "Launch 1 ad" at bounding box center [615, 130] width 30 height 6
